Goal: Communication & Community: Share content

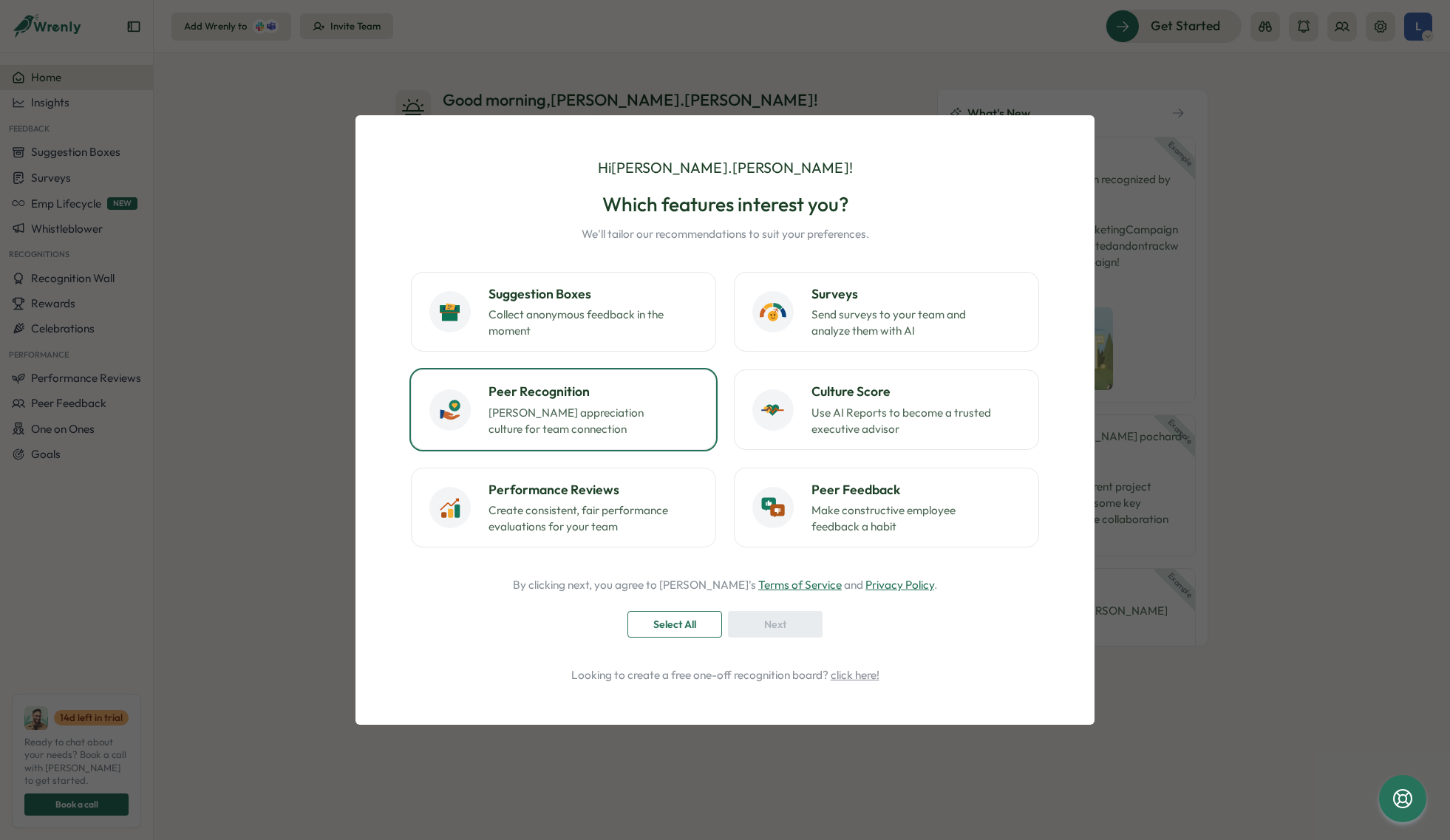
click at [667, 435] on p "[PERSON_NAME] appreciation culture for team connection" at bounding box center [581, 421] width 184 height 33
click at [804, 618] on div "Next" at bounding box center [775, 624] width 67 height 25
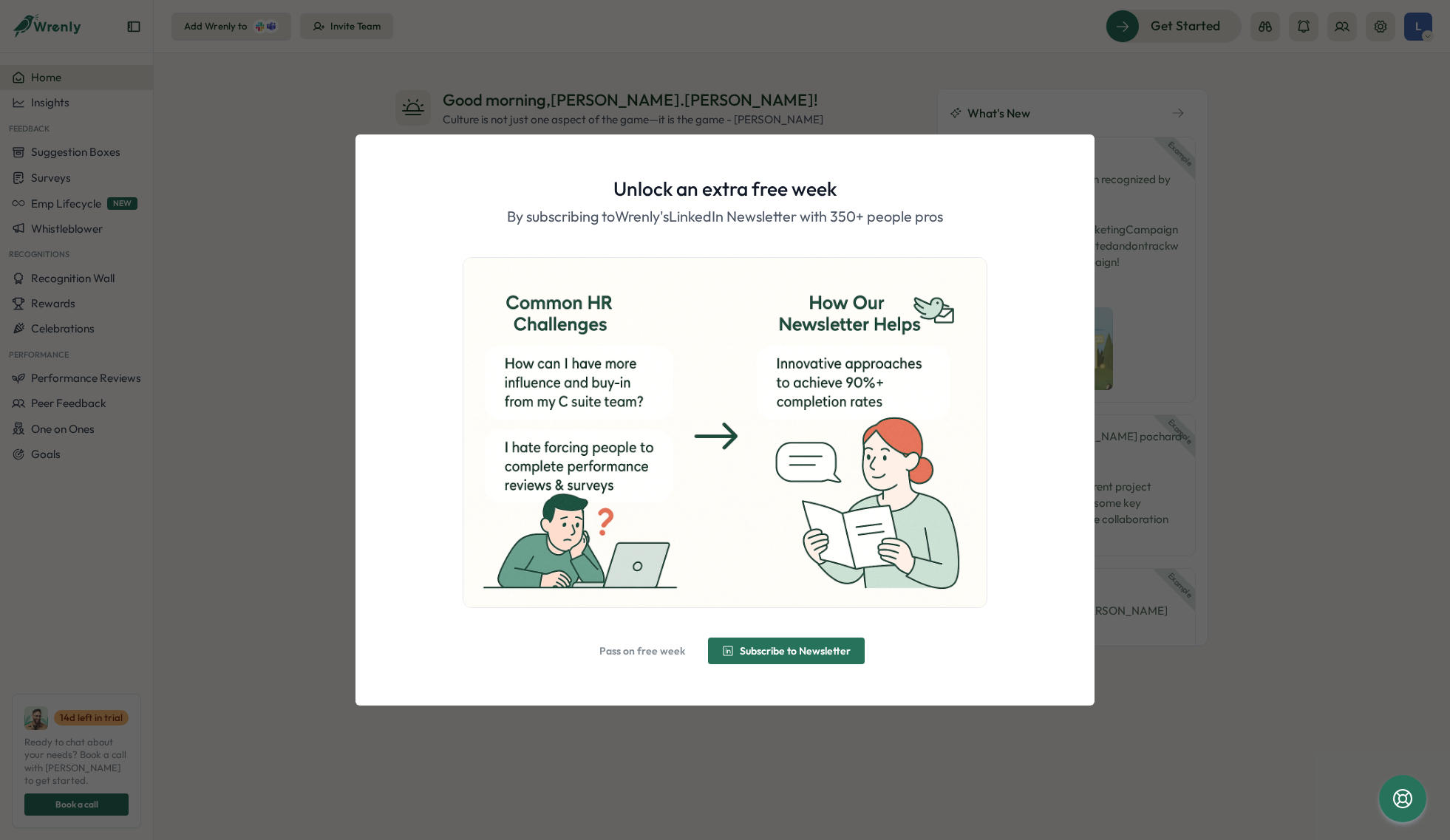
click at [992, 111] on div "Unlock an extra free week By subscribing to [PERSON_NAME]'s LinkedIn Newsletter…" at bounding box center [725, 420] width 1450 height 840
click at [339, 340] on div "Unlock an extra free week By subscribing to [PERSON_NAME]'s LinkedIn Newsletter…" at bounding box center [725, 420] width 1450 height 840
click at [253, 356] on div "Unlock an extra free week By subscribing to [PERSON_NAME]'s LinkedIn Newsletter…" at bounding box center [725, 420] width 1450 height 840
click at [638, 651] on span "Pass on free week" at bounding box center [642, 651] width 86 height 10
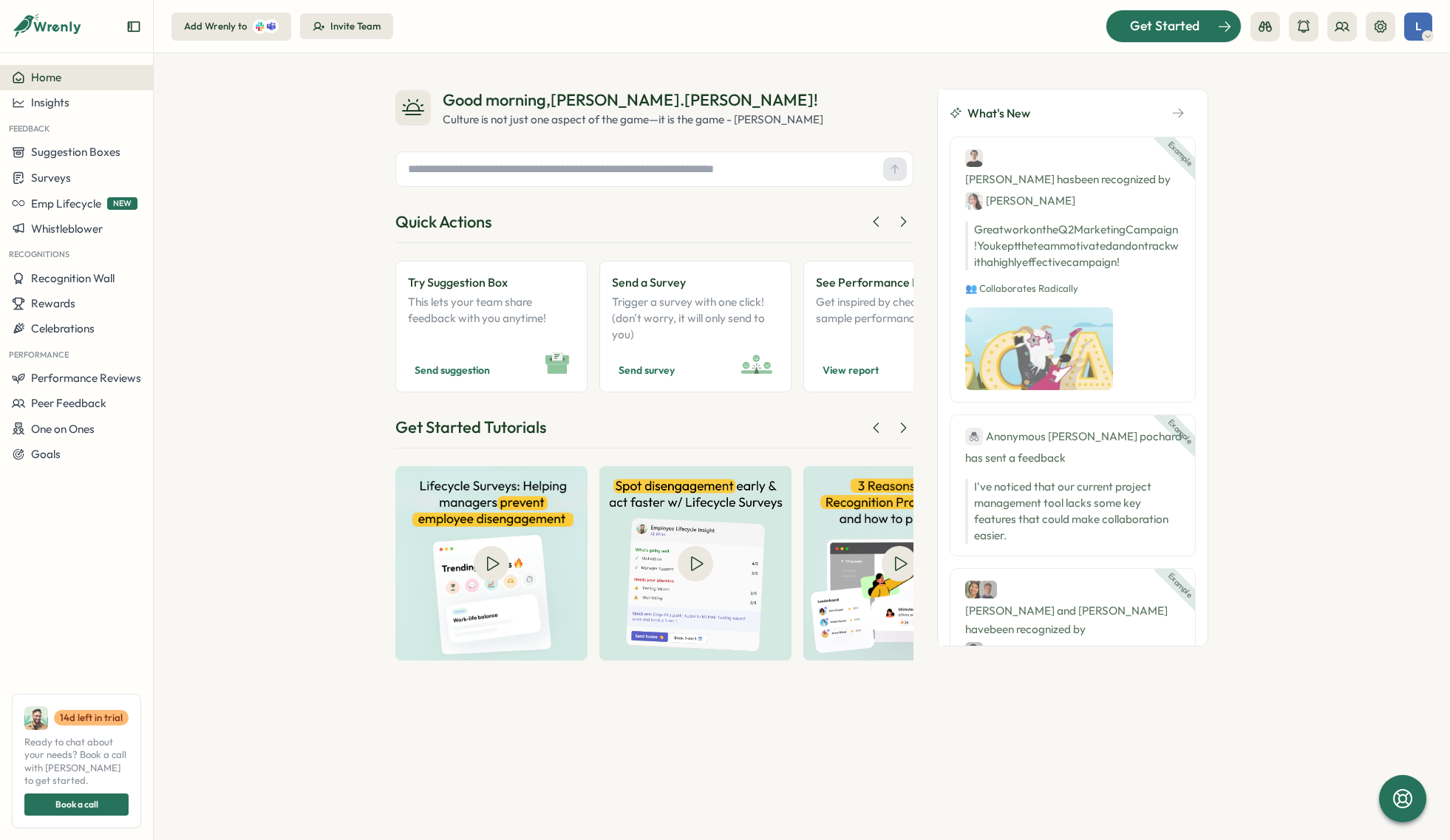
click at [1140, 33] on span "Get Started" at bounding box center [1164, 26] width 69 height 19
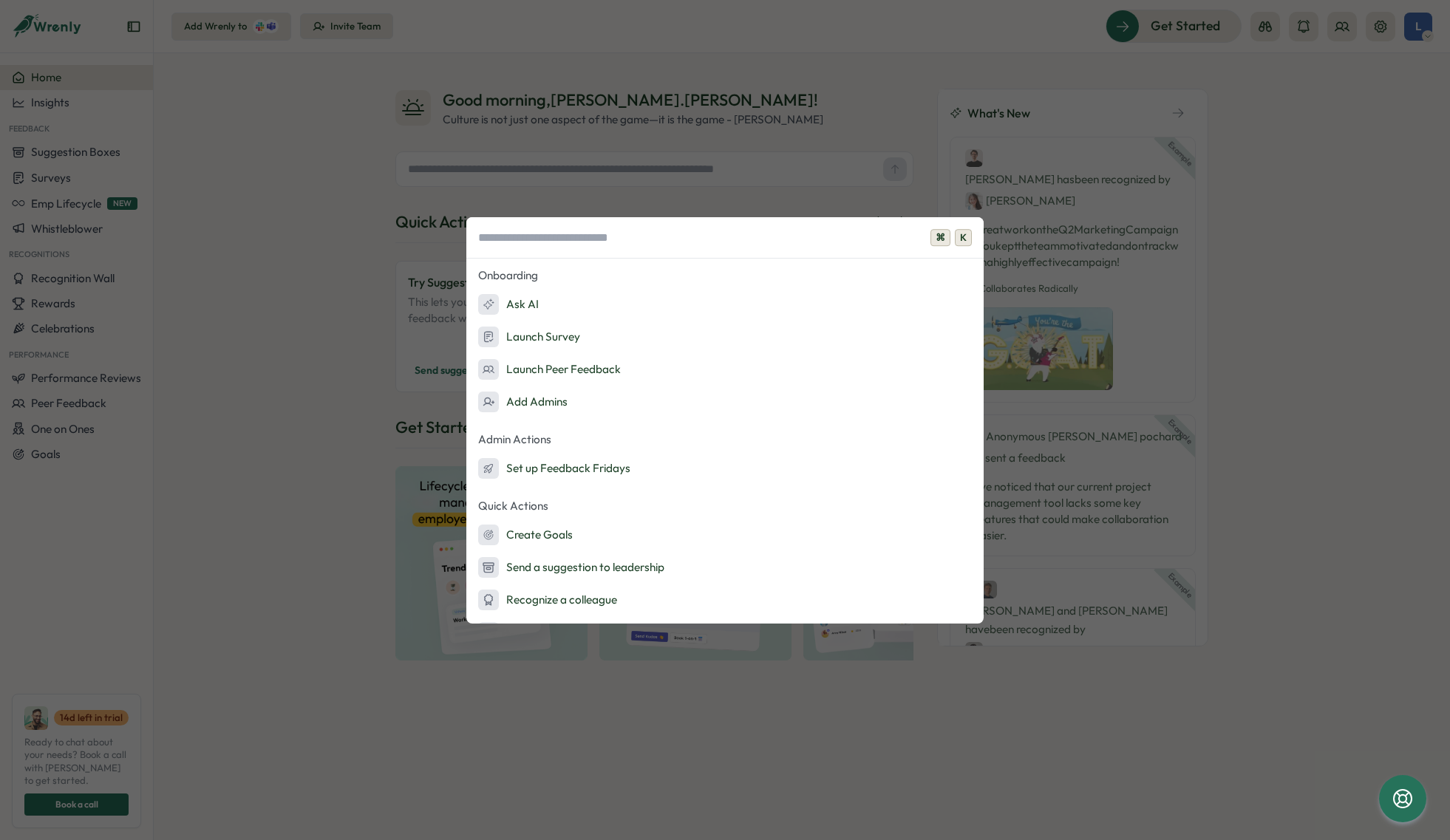
click at [394, 483] on div "⌘ K Onboarding Ask AI Launch Survey Launch Peer Feedback Add Admins Admin Actio…" at bounding box center [725, 420] width 1450 height 840
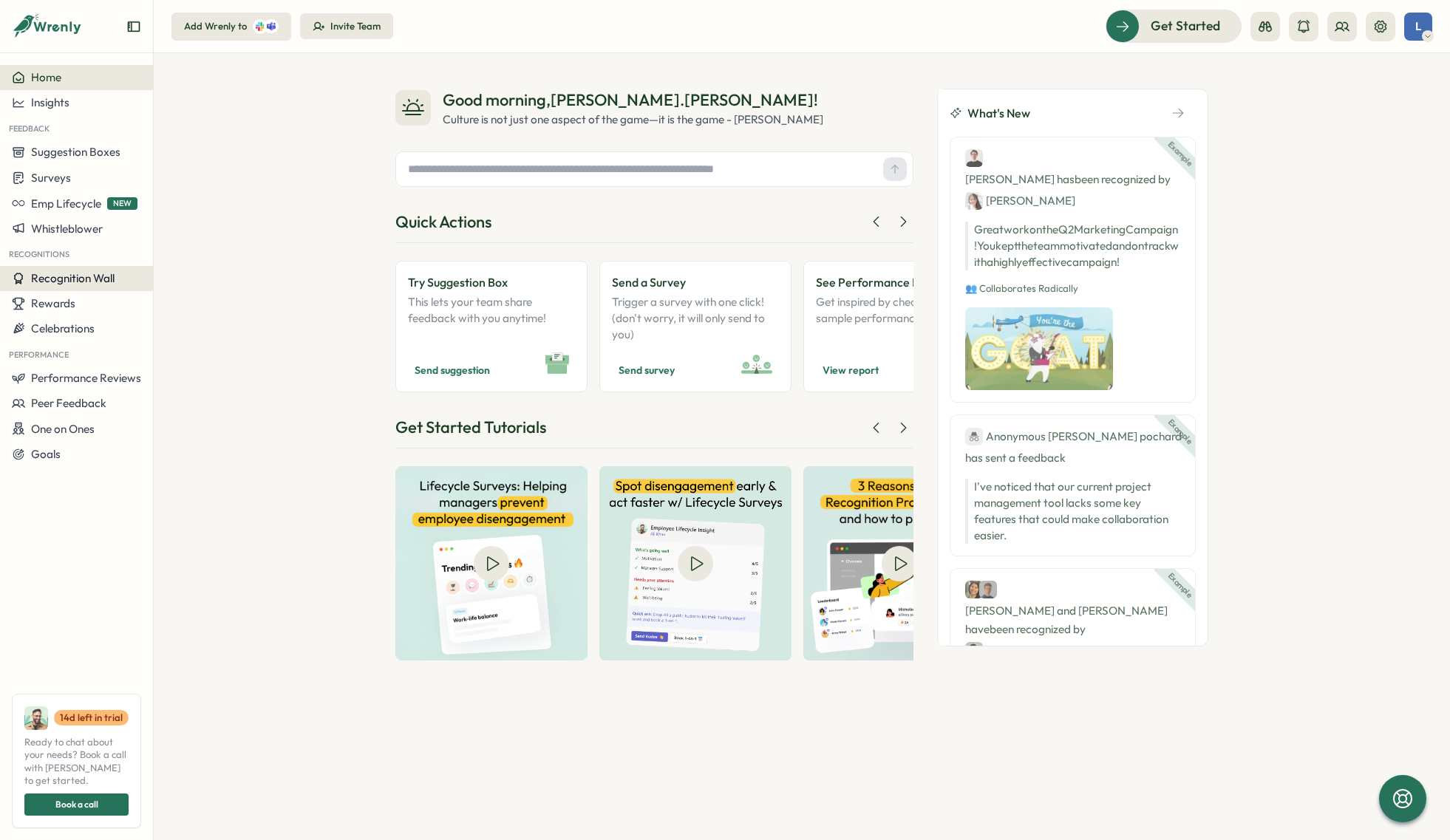
click at [76, 279] on span "Recognition Wall" at bounding box center [72, 278] width 83 height 14
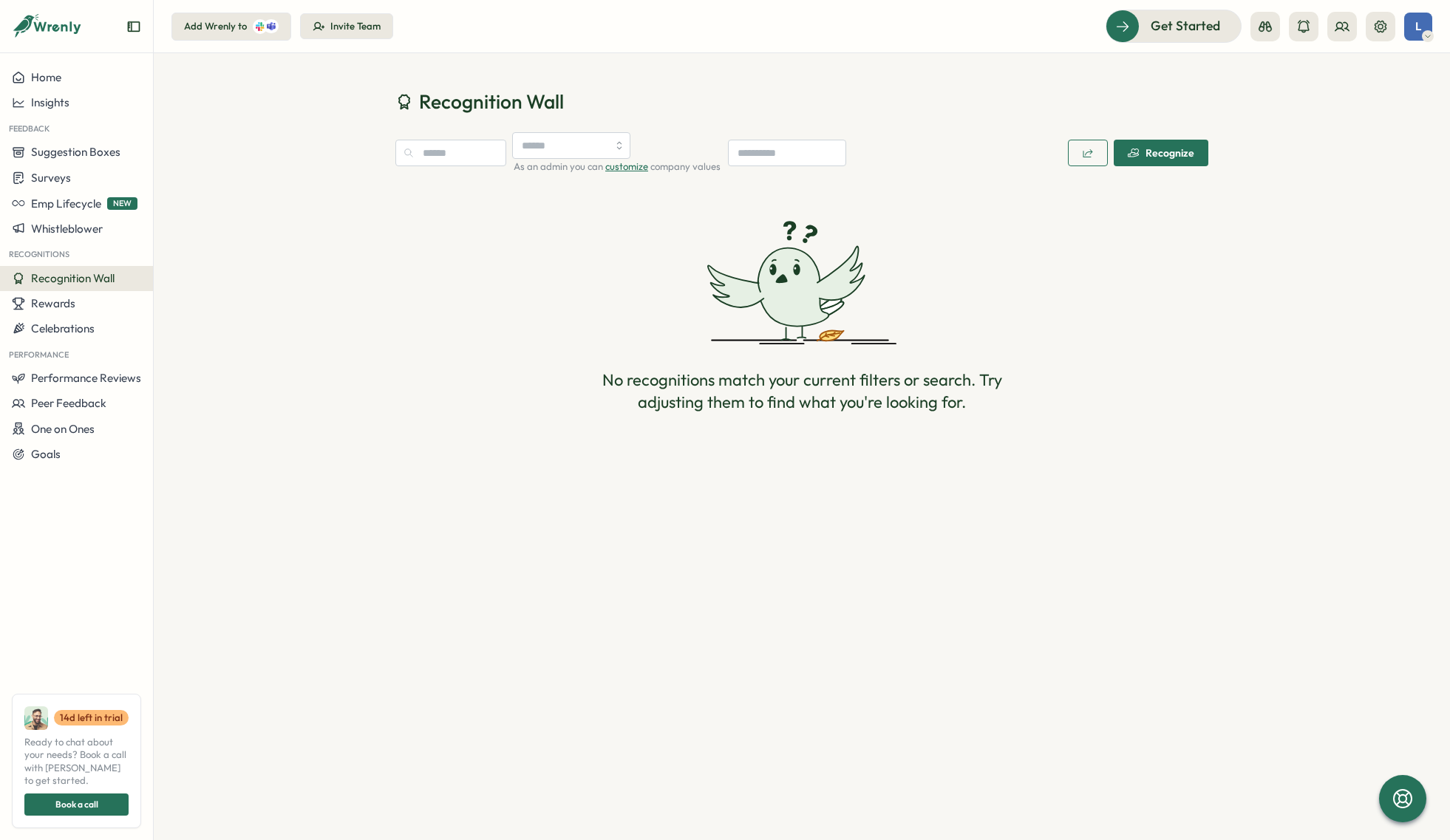
click at [1200, 157] on button "Recognize" at bounding box center [1161, 153] width 94 height 27
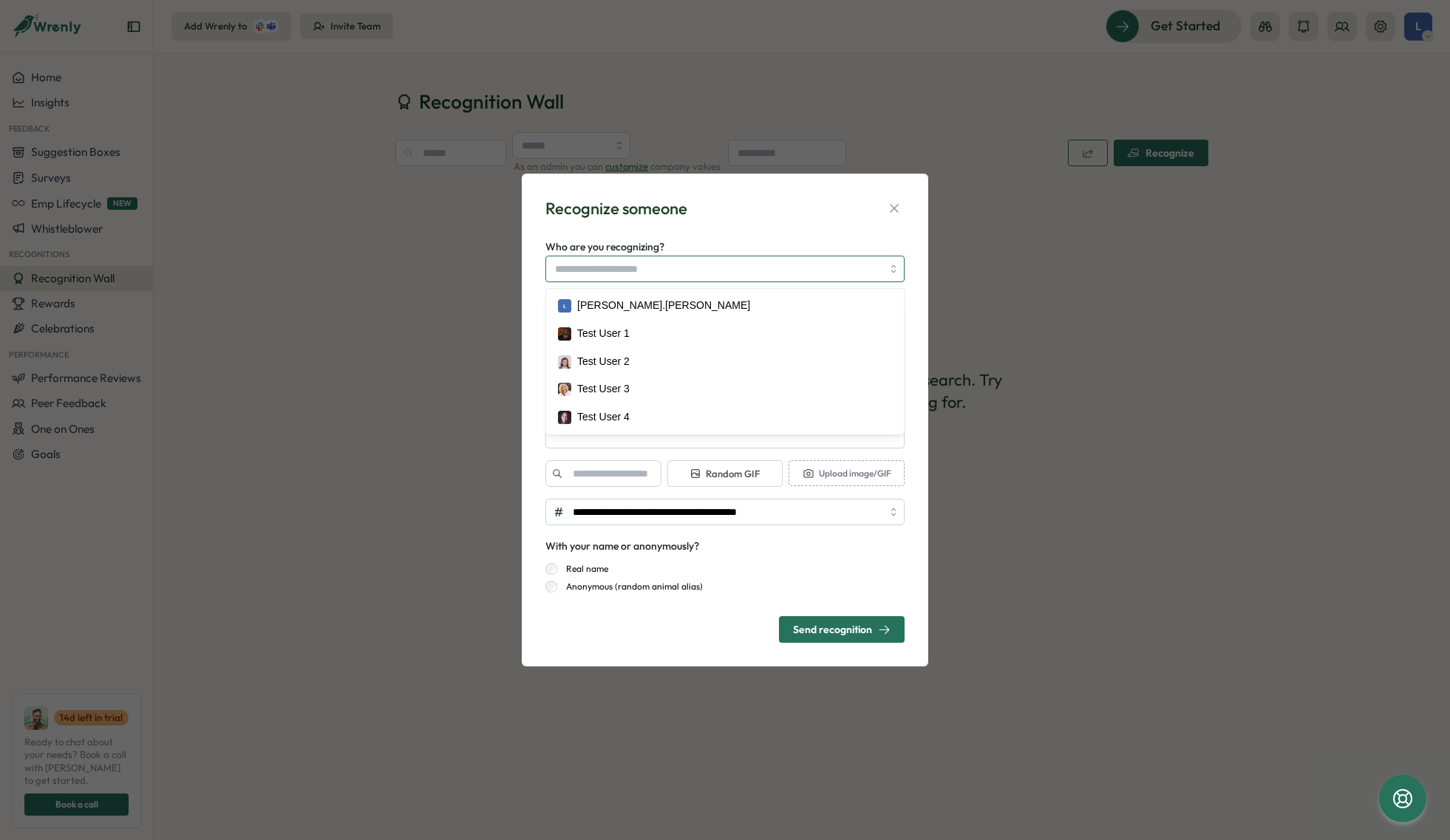
click at [668, 271] on input "Who are you recognizing?" at bounding box center [718, 268] width 327 height 25
click at [713, 222] on div "**********" at bounding box center [725, 420] width 371 height 458
click at [887, 214] on icon "button" at bounding box center [893, 207] width 15 height 15
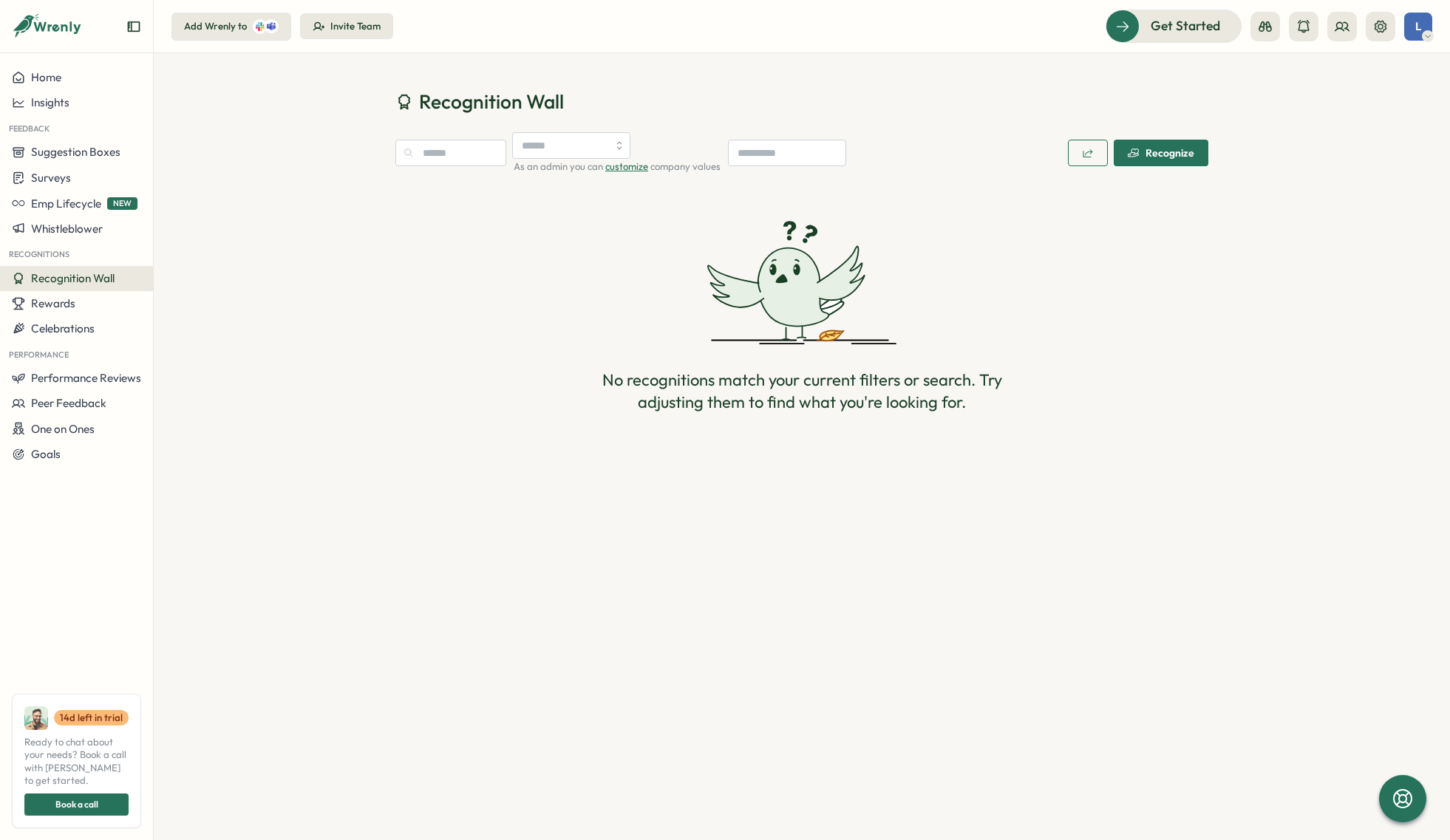
click at [1180, 381] on div "No recognitions match your current filters or search. Try adjusting them to fin…" at bounding box center [802, 317] width 813 height 252
click at [117, 85] on button "Home" at bounding box center [76, 77] width 153 height 25
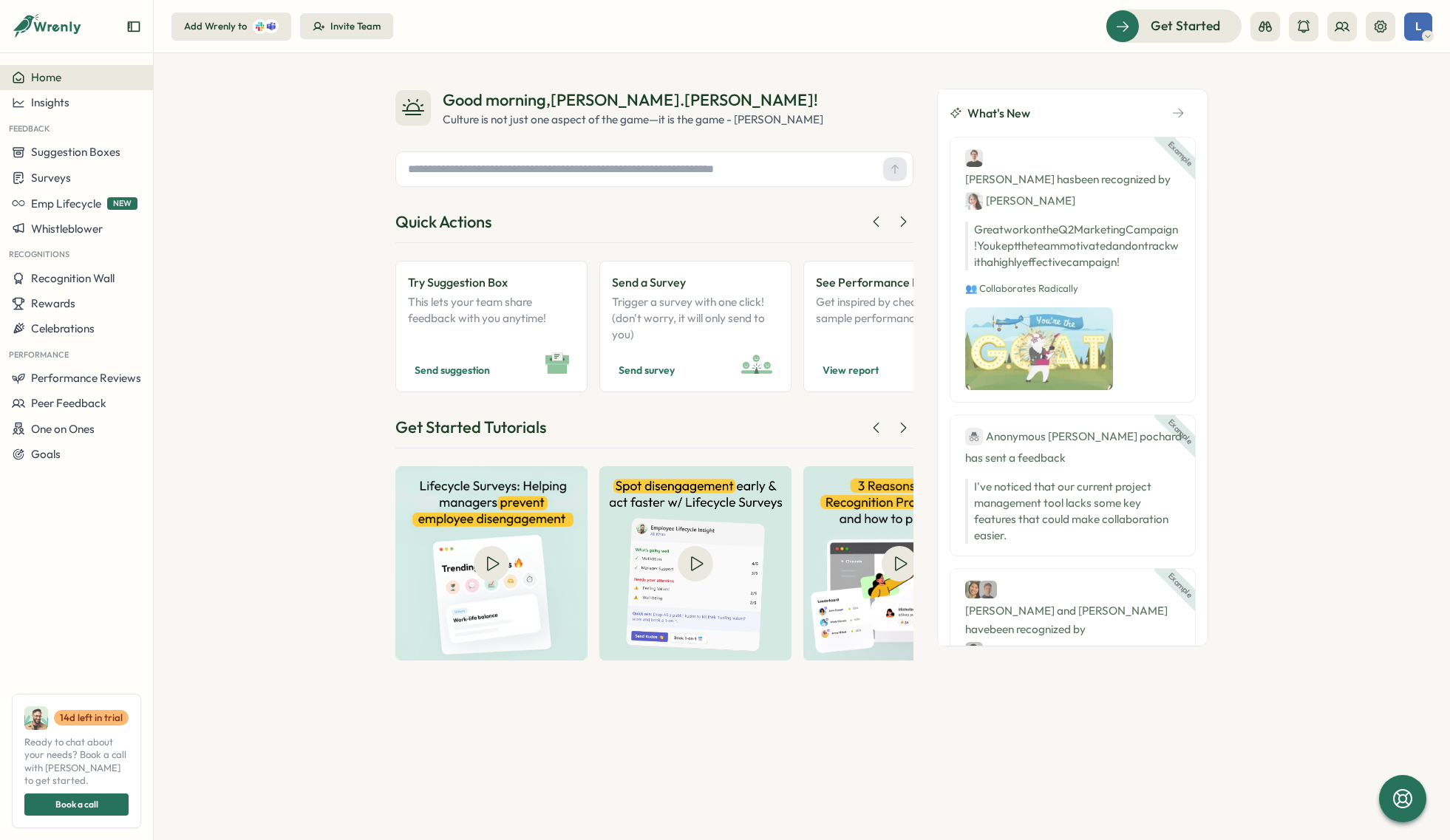
click at [345, 34] on button "Invite Team" at bounding box center [346, 27] width 93 height 27
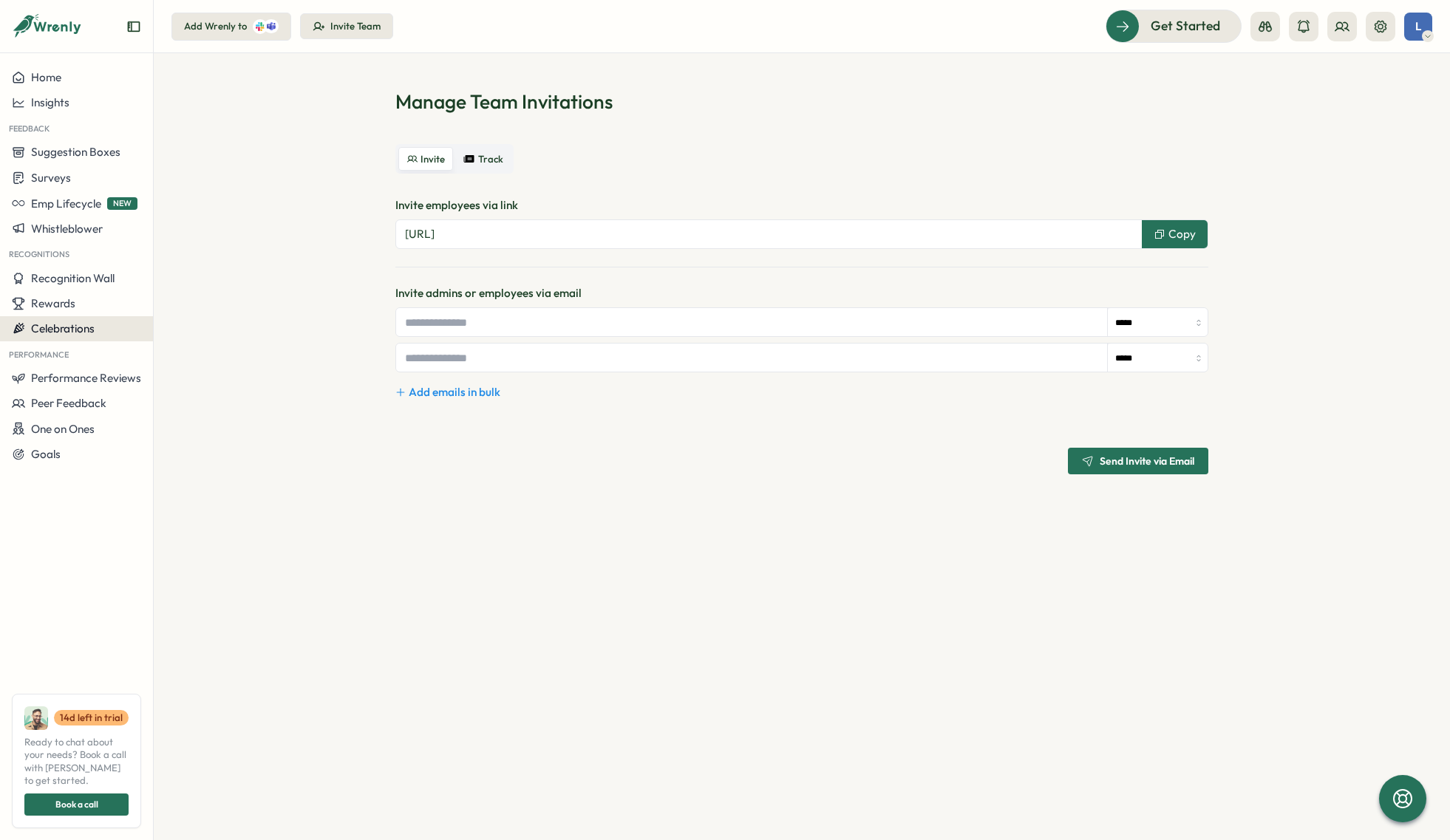
click at [77, 323] on span "Celebrations" at bounding box center [63, 328] width 63 height 14
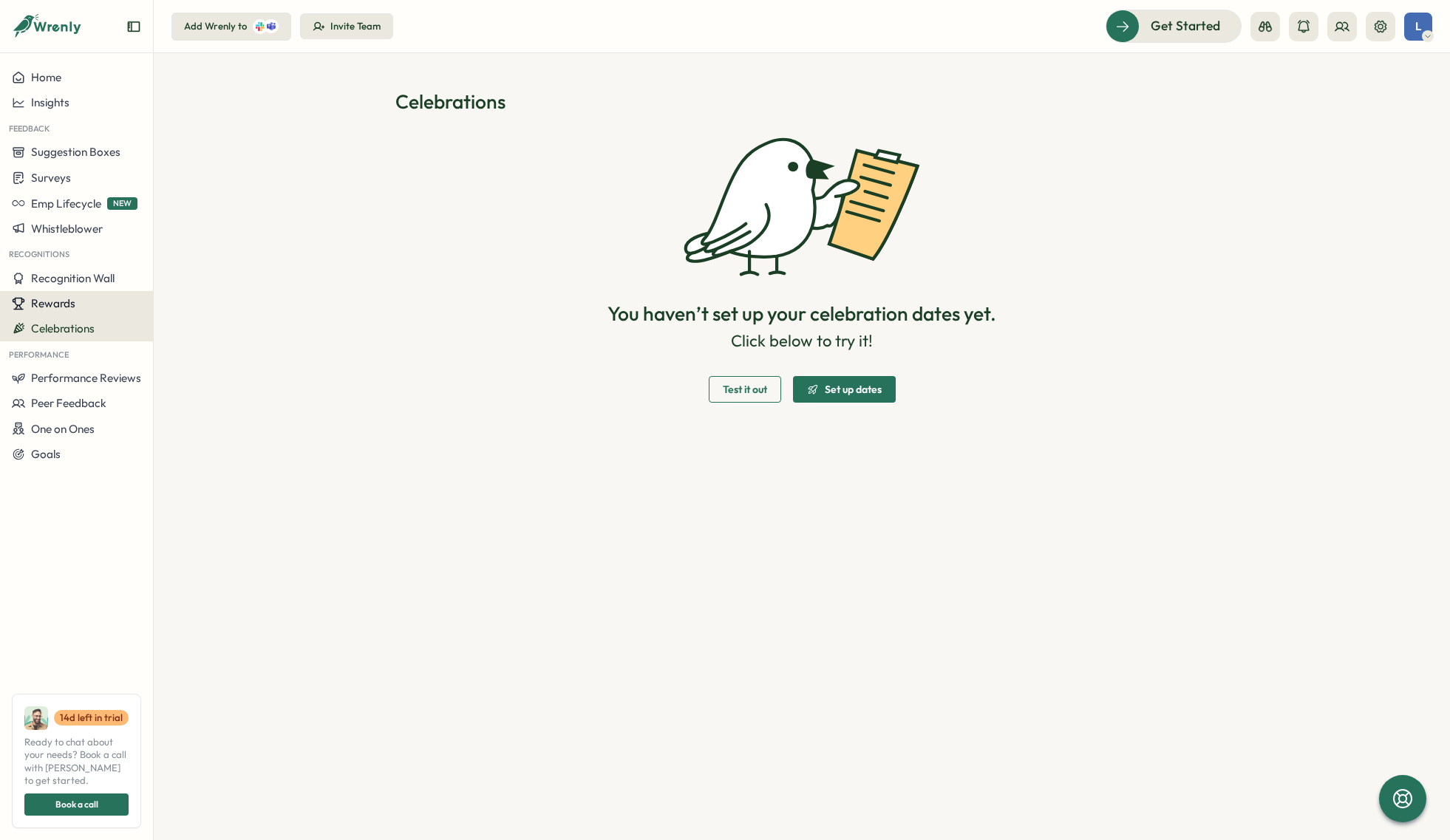
click at [63, 291] on button "Rewards" at bounding box center [76, 303] width 153 height 25
click at [70, 279] on span "Recognition Wall" at bounding box center [72, 278] width 83 height 14
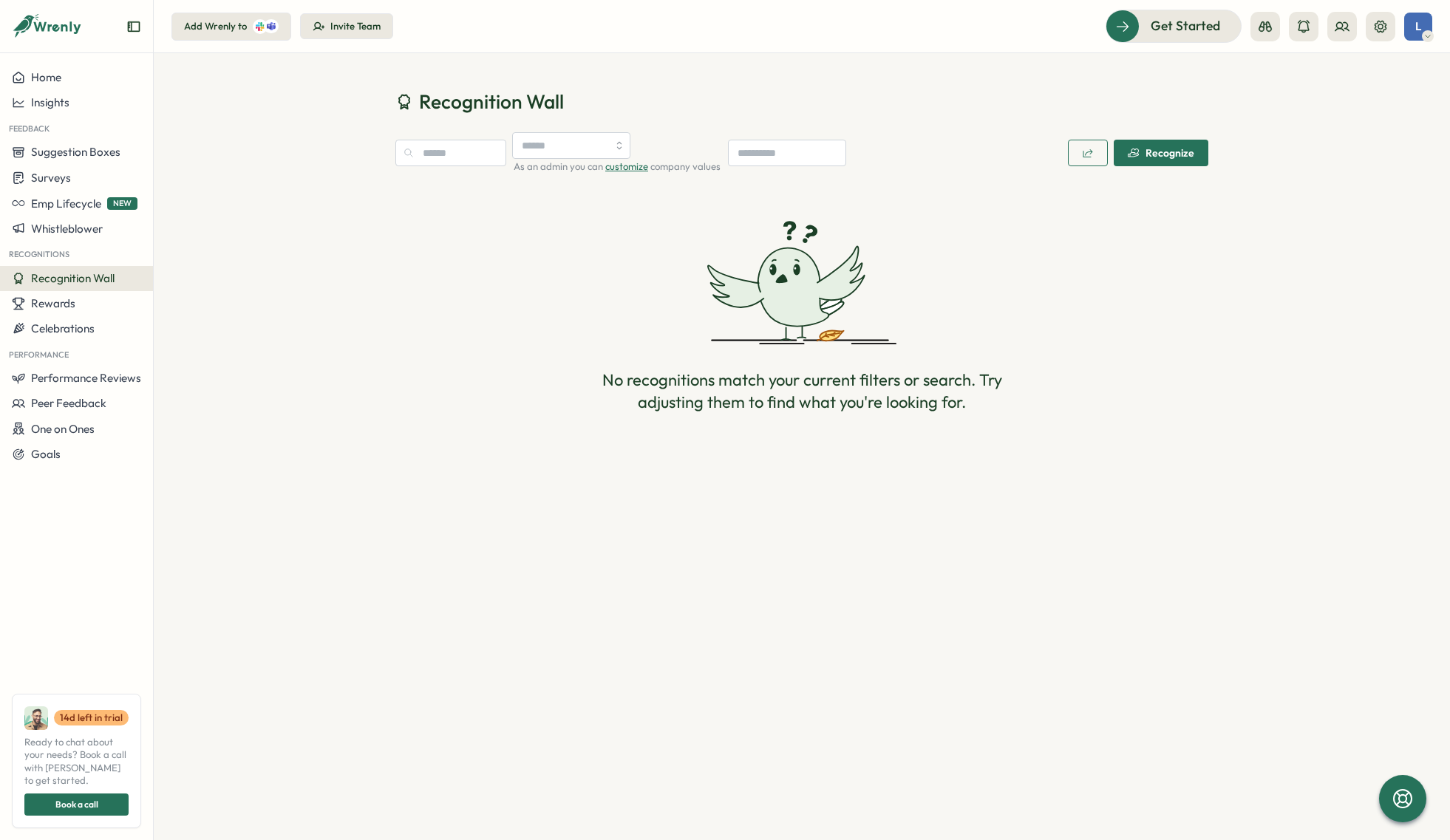
click at [1127, 147] on button "Recognize" at bounding box center [1161, 153] width 94 height 27
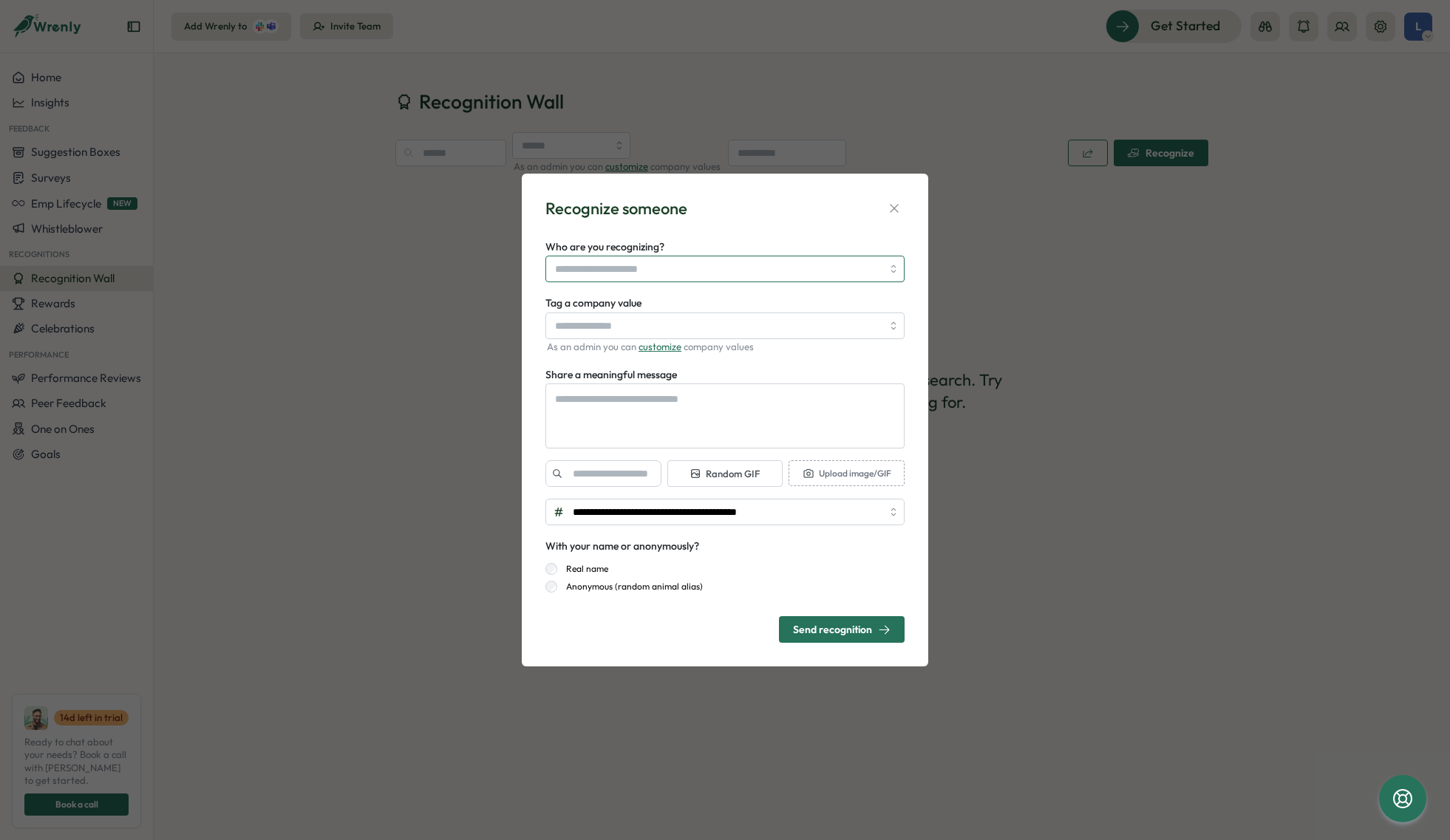
click at [749, 267] on input "Who are you recognizing?" at bounding box center [718, 268] width 327 height 25
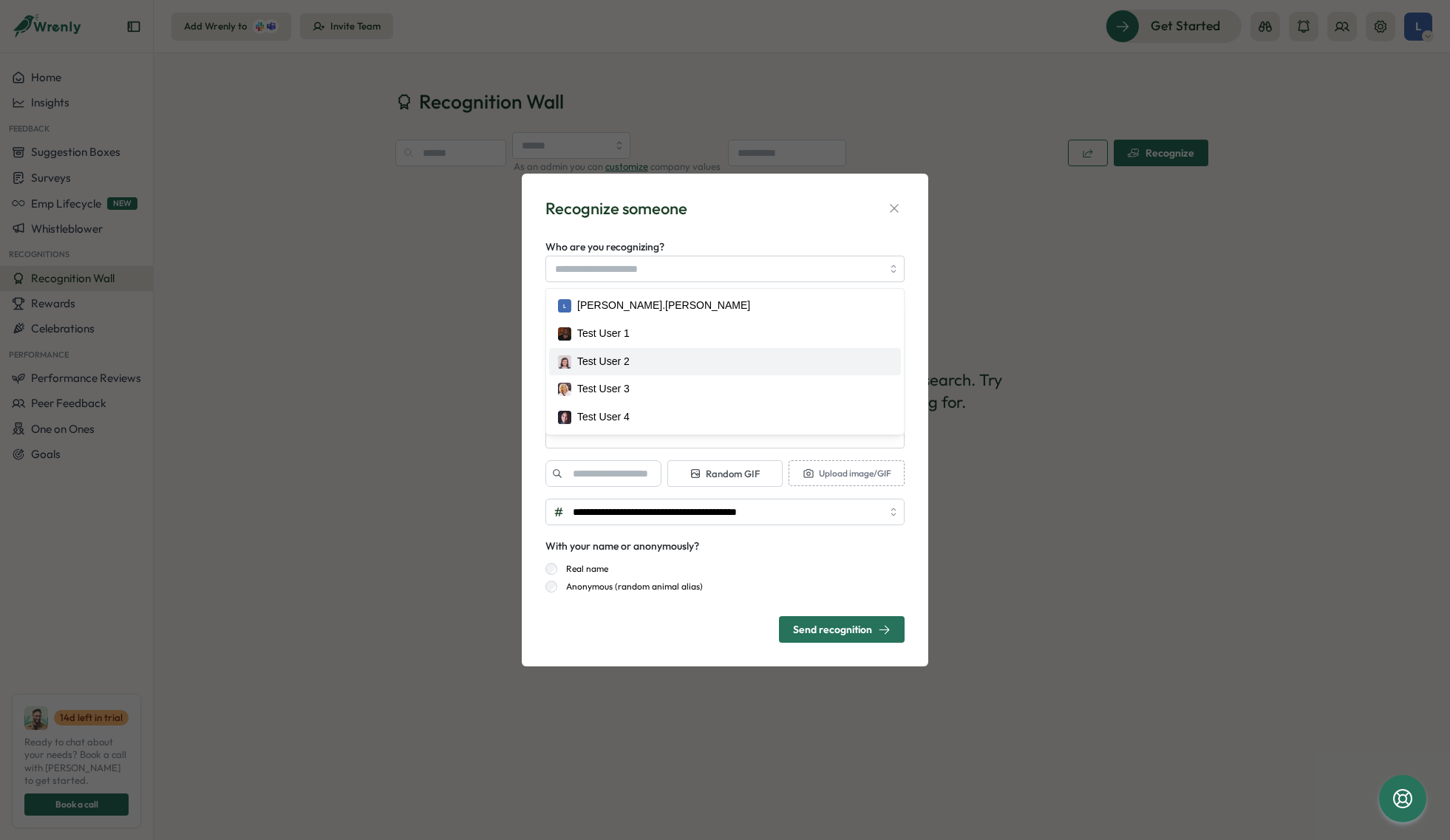
click at [491, 376] on div "**********" at bounding box center [725, 420] width 1450 height 840
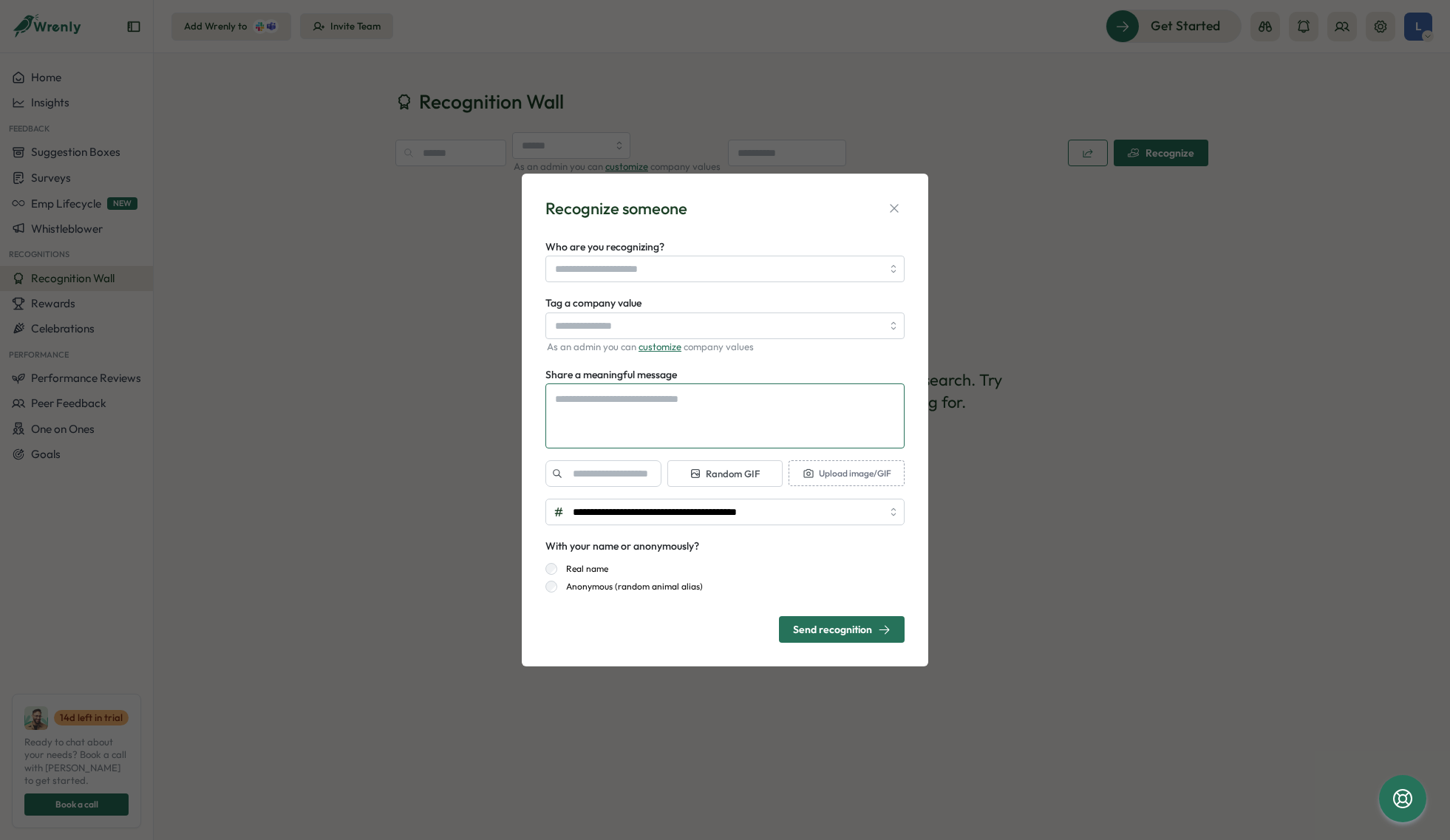
type textarea "*"
click at [636, 407] on textarea "Share a meaningful message" at bounding box center [725, 416] width 359 height 65
